Goal: Unclear

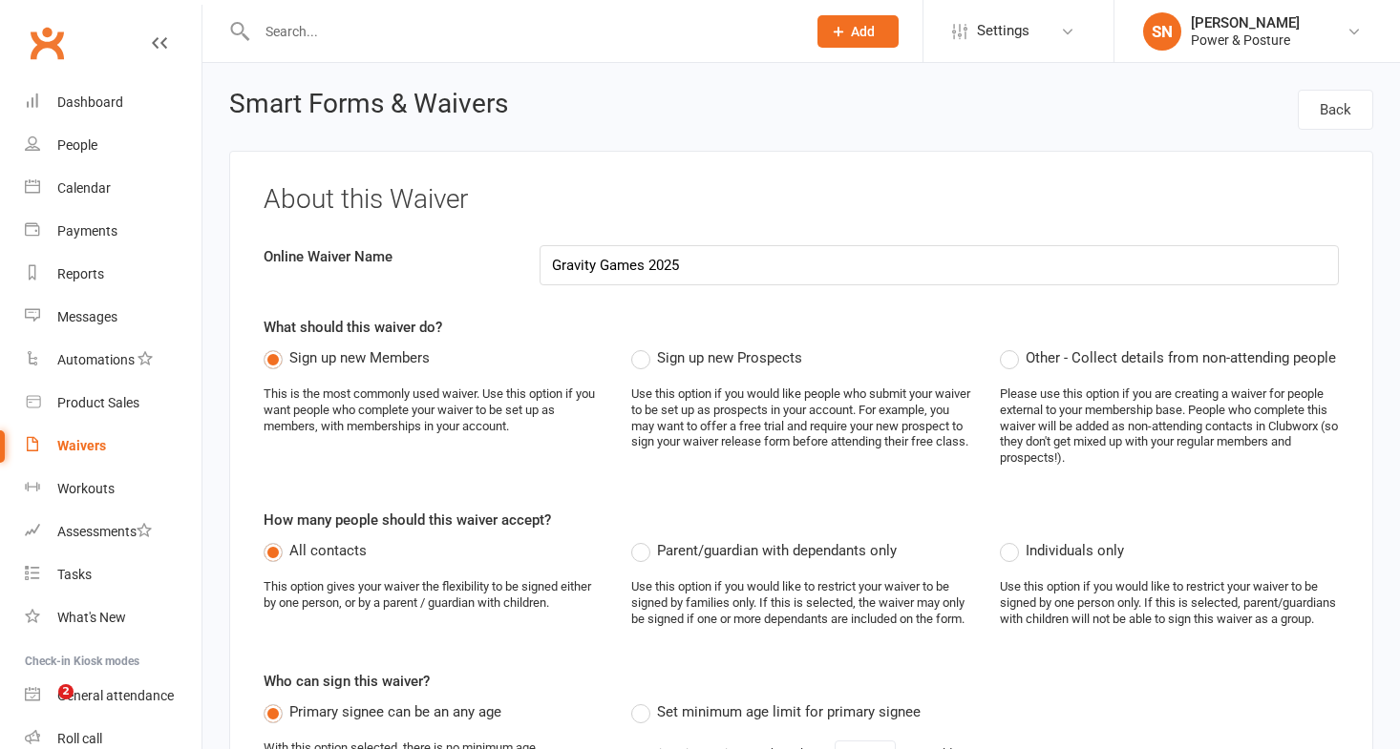
select select "do_not_copy_answers"
select select "select"
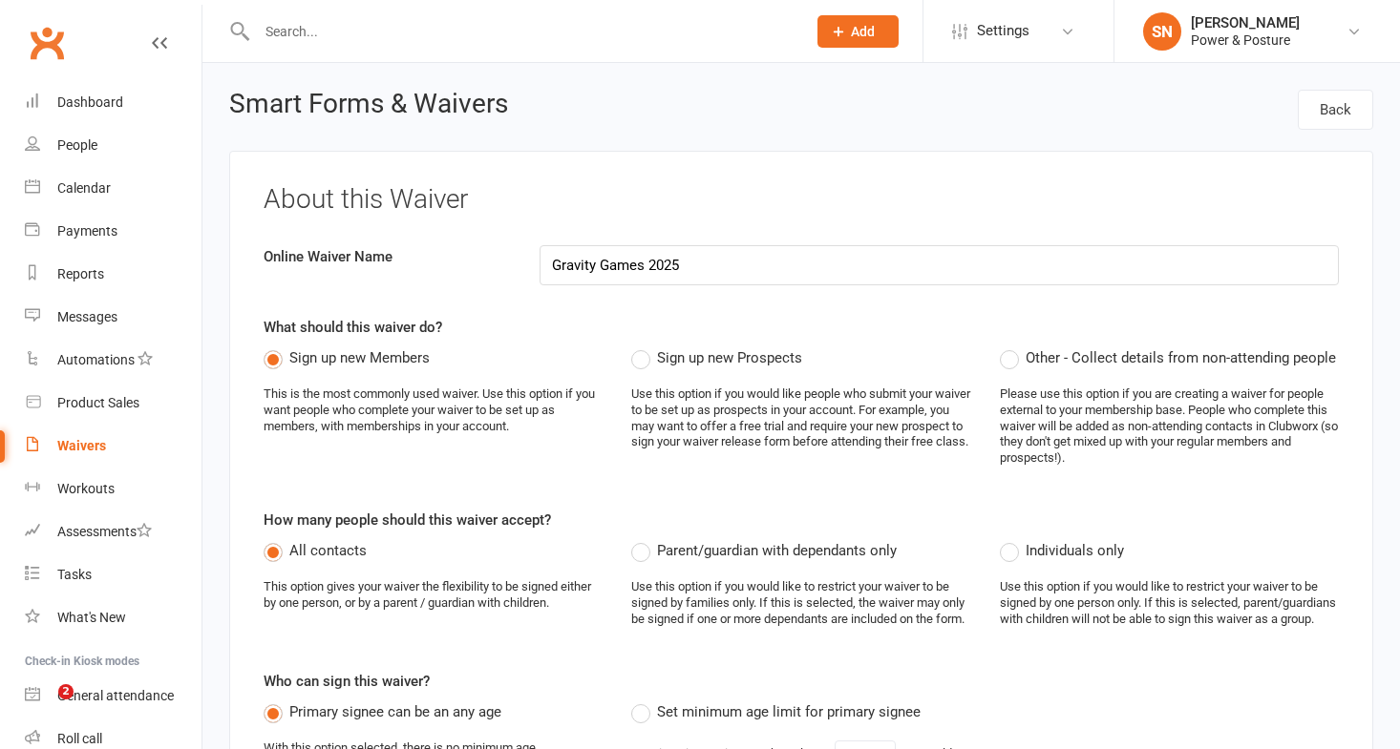
select select "checkbox"
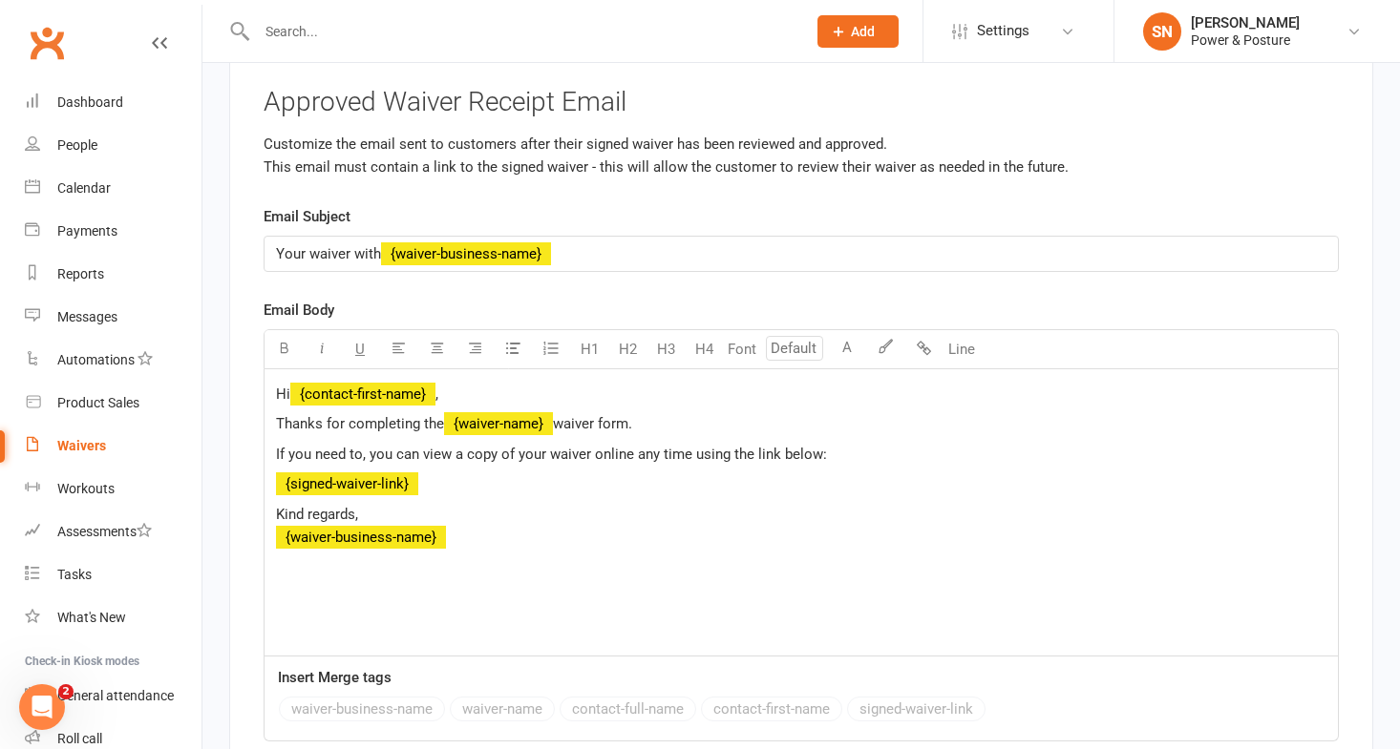
scroll to position [10493, 0]
